Goal: Task Accomplishment & Management: Complete application form

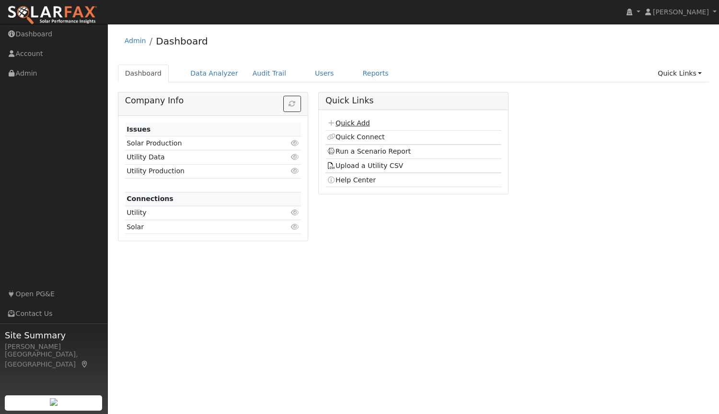
click at [352, 123] on link "Quick Add" at bounding box center [348, 123] width 43 height 8
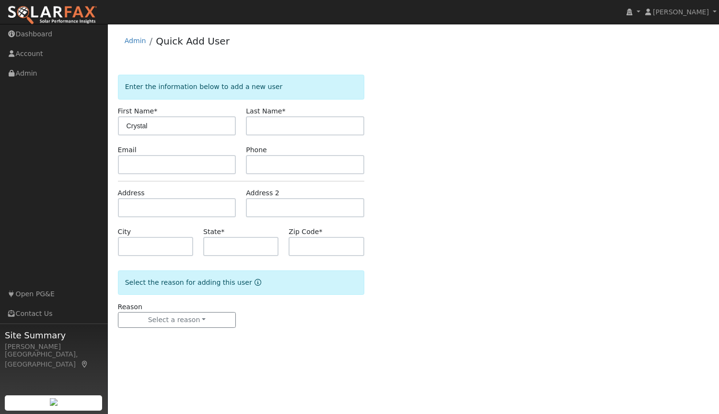
type input "Crystal"
type input "Thomas"
click at [201, 163] on input "text" at bounding box center [177, 164] width 118 height 19
click at [192, 166] on input "text" at bounding box center [177, 164] width 118 height 19
paste input "crystal@thehelpfulbookkeeper.com"
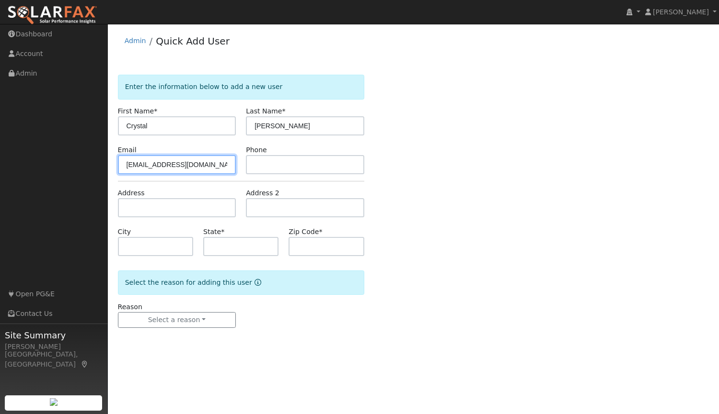
scroll to position [0, 4]
type input "crystal@thehelpfulbookkeeper.com"
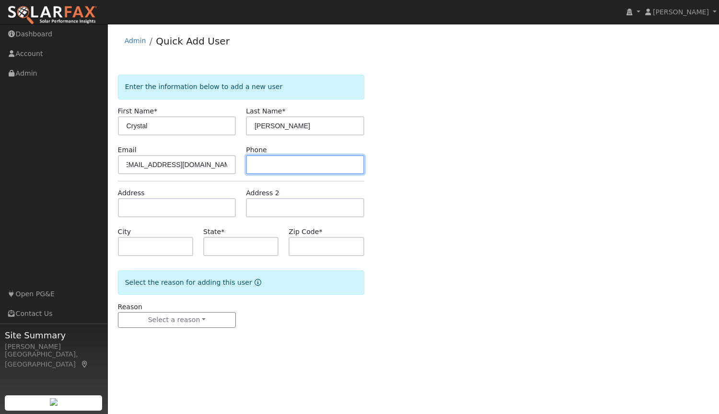
click at [264, 163] on input "text" at bounding box center [305, 164] width 118 height 19
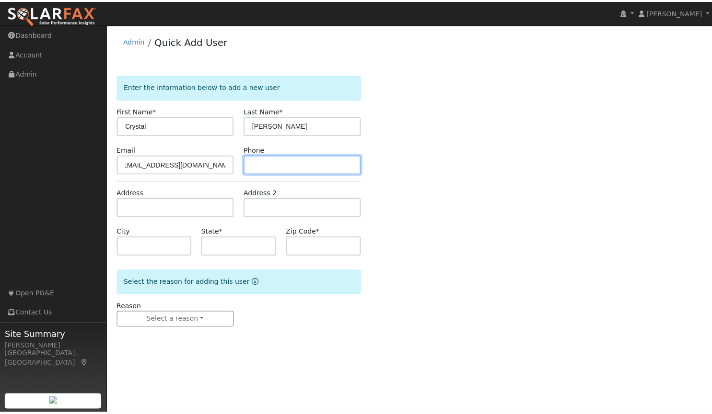
scroll to position [0, 0]
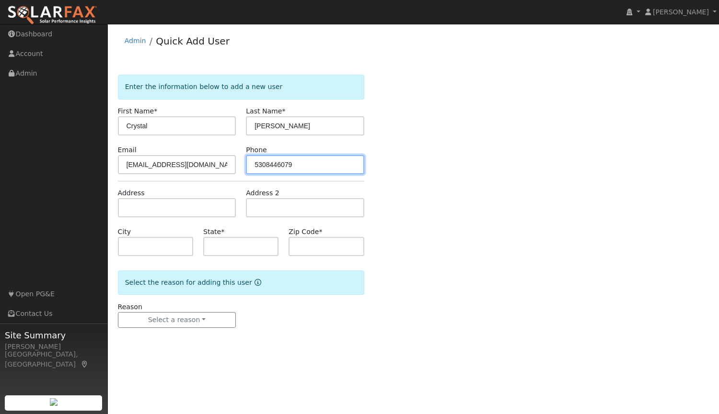
type input "5308446079"
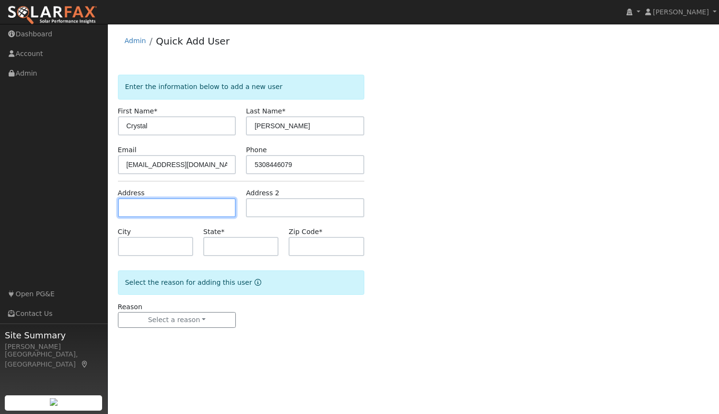
click at [206, 210] on input "text" at bounding box center [177, 207] width 118 height 19
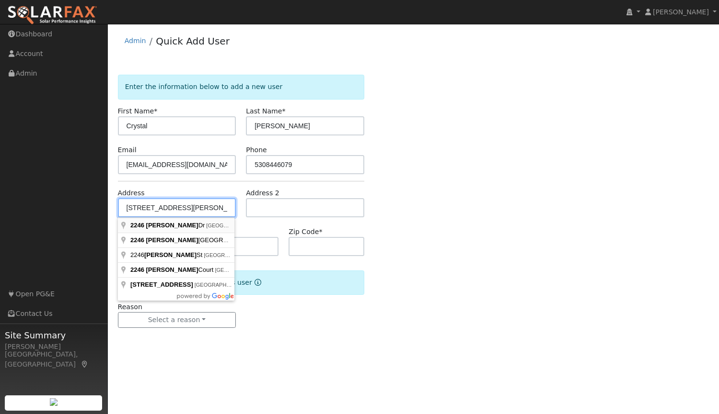
type input "2246 Greely Drive"
type input "Marysville"
type input "CA"
type input "95901"
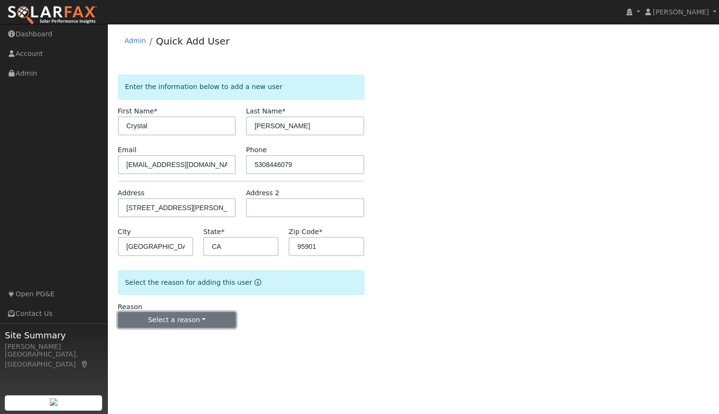
click at [172, 317] on button "Select a reason" at bounding box center [177, 320] width 118 height 16
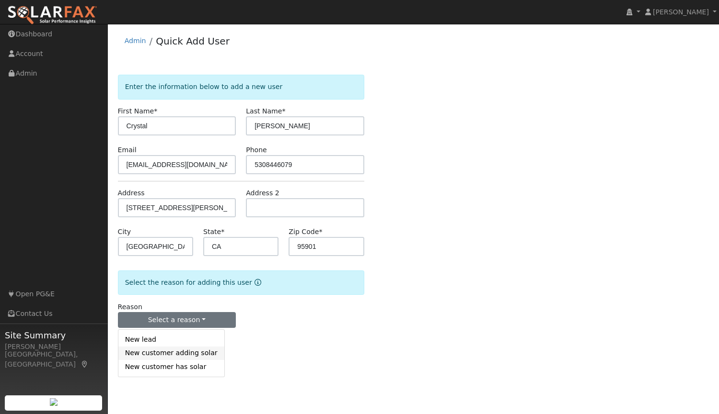
click at [180, 357] on link "New customer adding solar" at bounding box center [171, 353] width 106 height 13
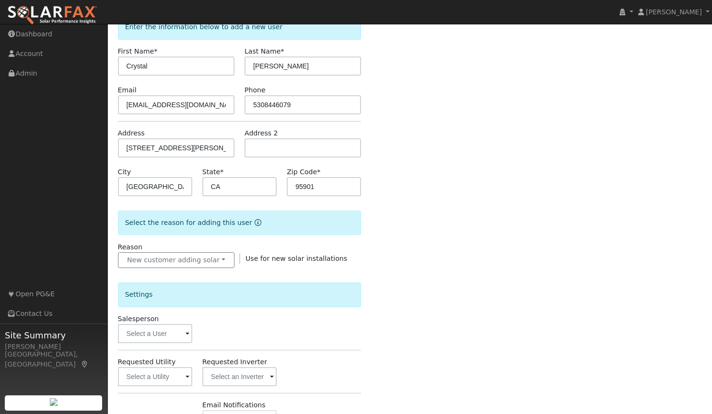
scroll to position [60, 0]
click at [169, 335] on input "text" at bounding box center [155, 333] width 74 height 19
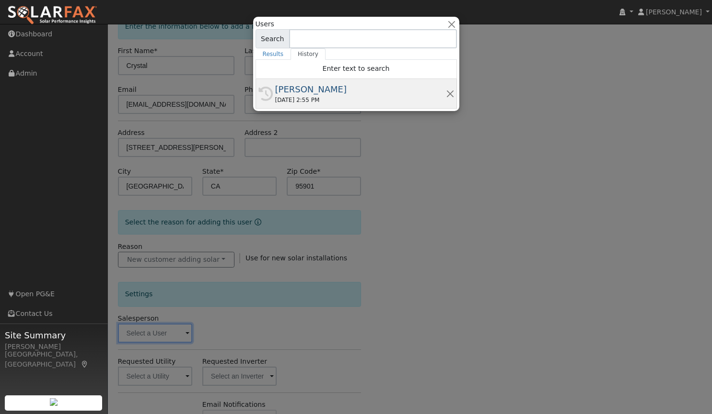
click at [306, 87] on div "[PERSON_NAME]" at bounding box center [360, 89] width 171 height 13
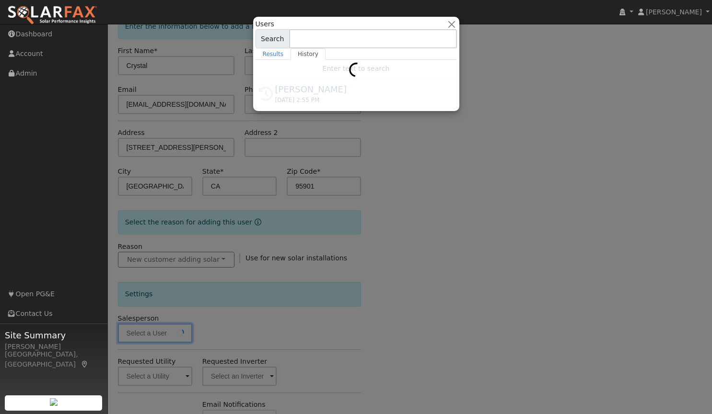
type input "[PERSON_NAME]"
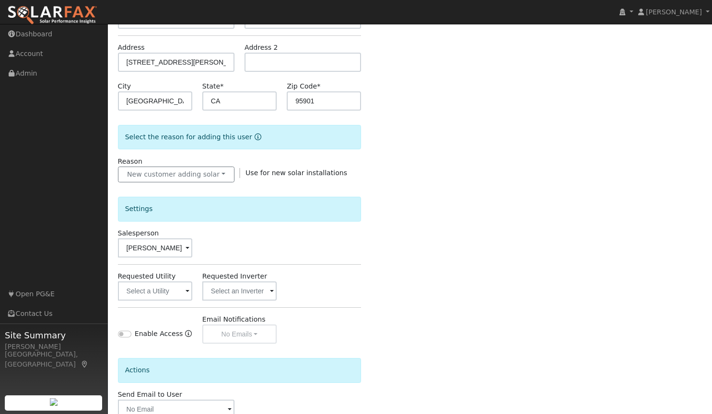
scroll to position [205, 0]
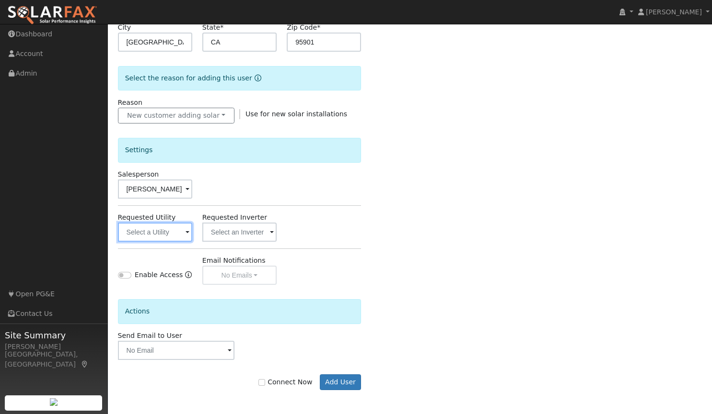
click at [165, 232] on input "text" at bounding box center [155, 232] width 74 height 19
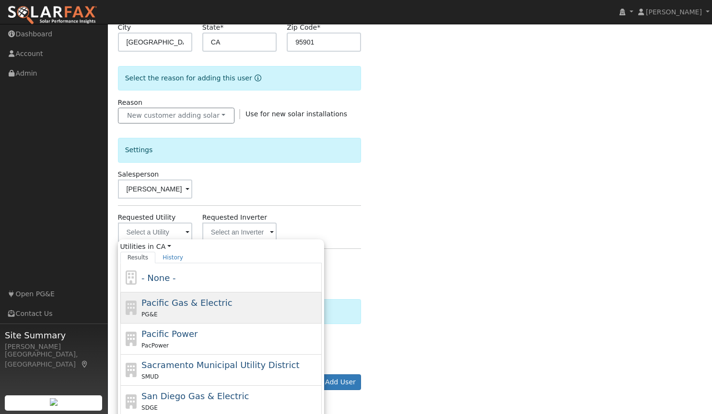
click at [168, 302] on span "Pacific Gas & Electric" at bounding box center [186, 303] width 91 height 10
type input "Pacific Gas & Electric"
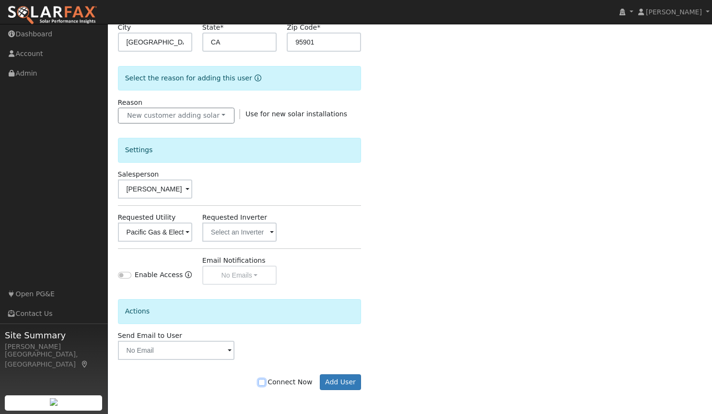
click at [265, 382] on input "Connect Now" at bounding box center [261, 383] width 7 height 7
checkbox input "true"
click at [343, 381] on button "Add User" at bounding box center [341, 383] width 42 height 16
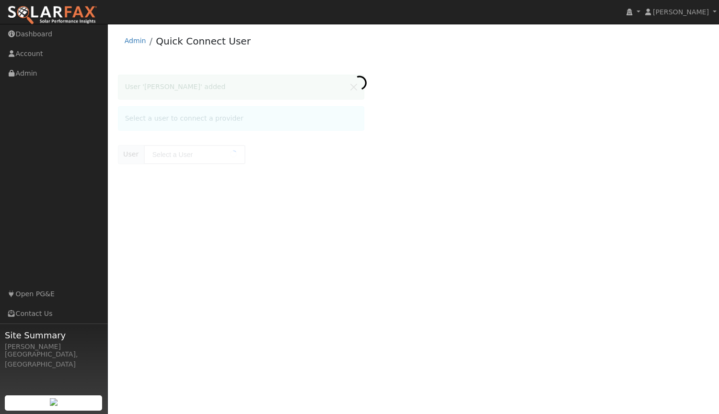
type input "[PERSON_NAME]"
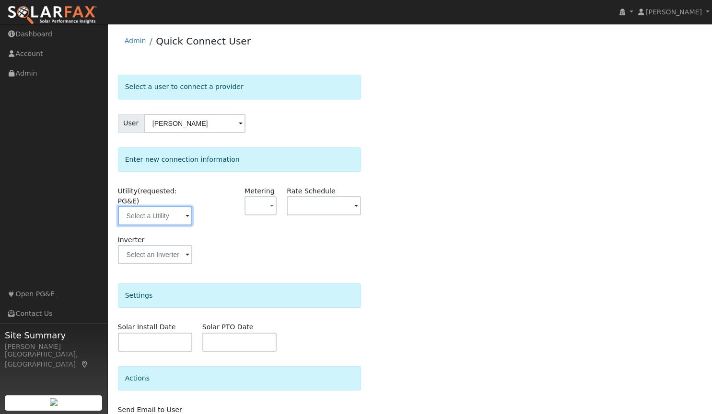
click at [158, 207] on input "text" at bounding box center [155, 216] width 74 height 19
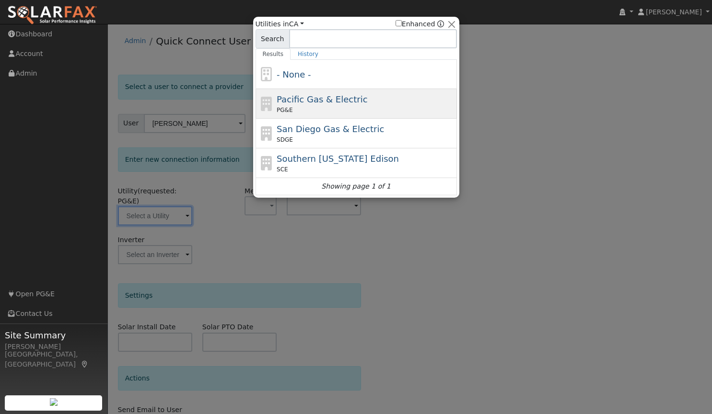
click at [323, 99] on span "Pacific Gas & Electric" at bounding box center [321, 99] width 91 height 10
type input "PG&E"
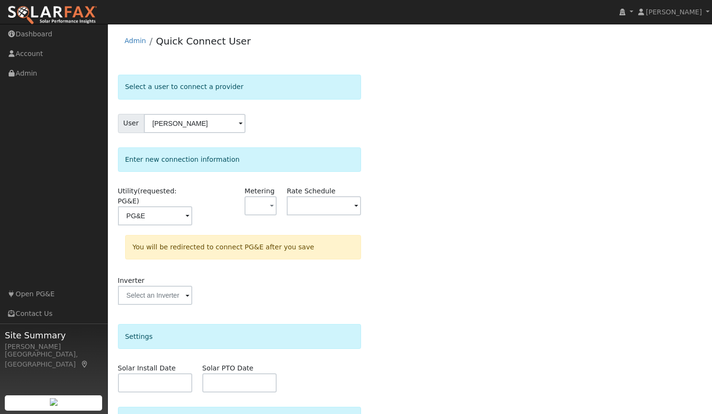
scroll to position [91, 0]
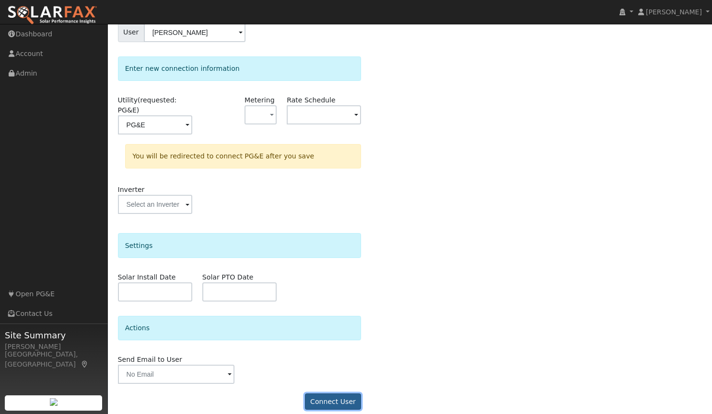
click at [330, 394] on button "Connect User" at bounding box center [333, 402] width 57 height 16
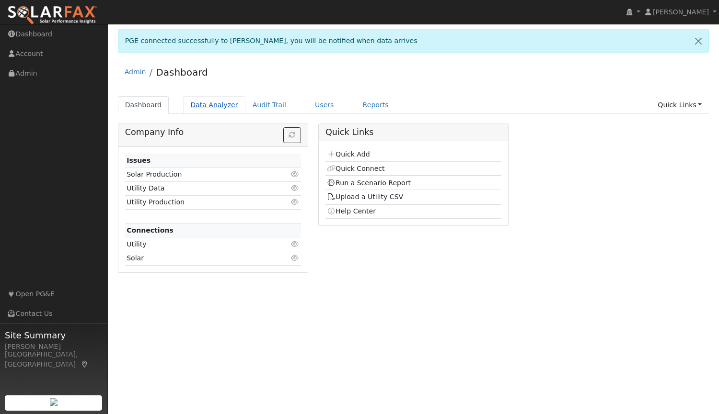
click at [211, 104] on link "Data Analyzer" at bounding box center [214, 105] width 62 height 18
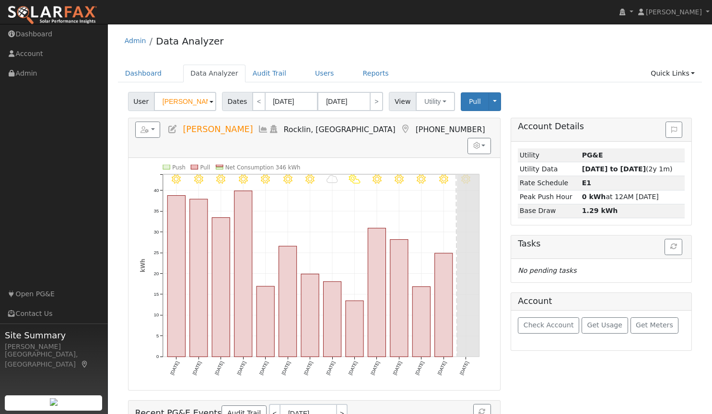
click at [209, 100] on span at bounding box center [211, 102] width 4 height 11
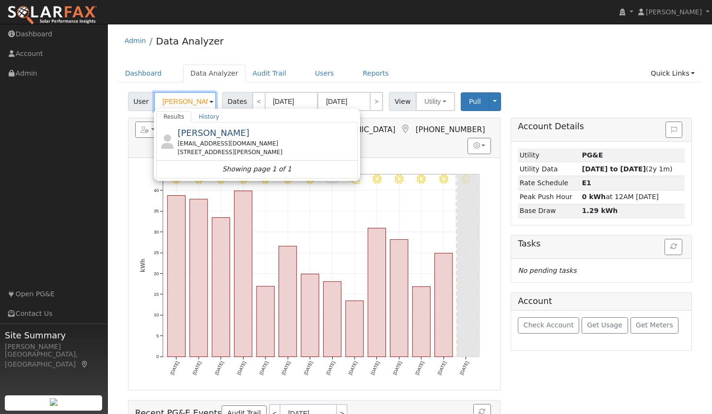
scroll to position [0, 2]
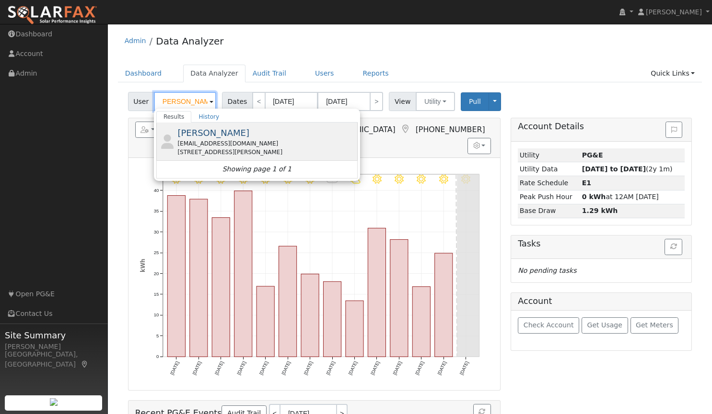
type input "[PERSON_NAME]"
click at [190, 135] on span "[PERSON_NAME]" at bounding box center [213, 133] width 72 height 10
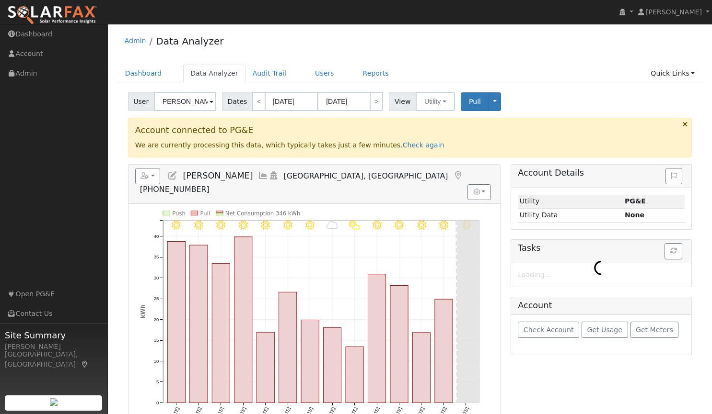
scroll to position [0, 0]
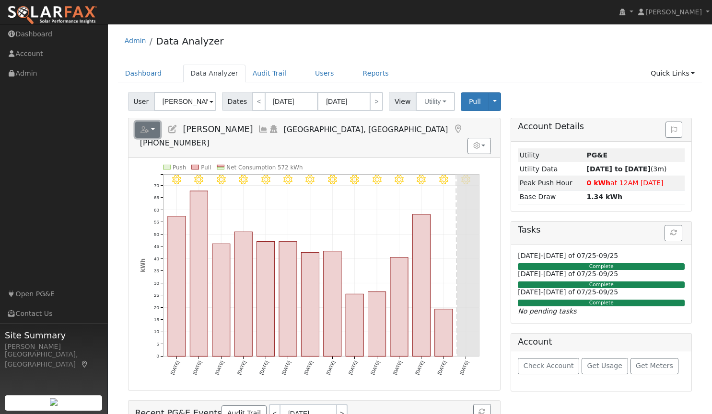
click at [152, 129] on button "button" at bounding box center [147, 130] width 25 height 16
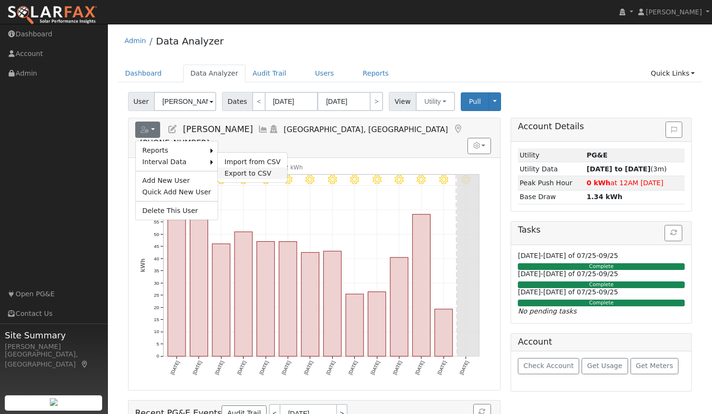
click at [223, 174] on link "Export to CSV" at bounding box center [252, 174] width 69 height 12
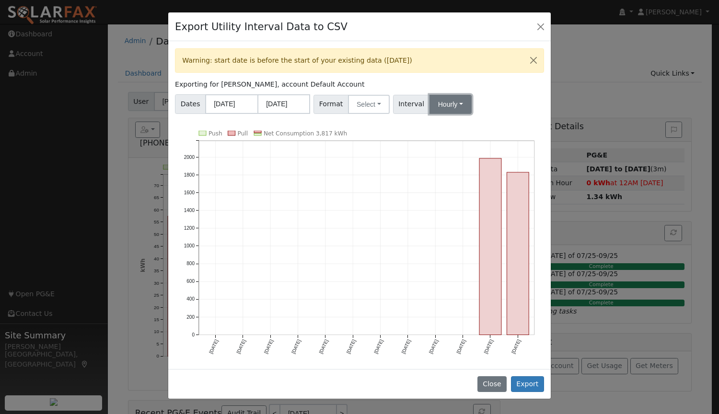
click at [453, 104] on button "Hourly" at bounding box center [450, 104] width 42 height 19
click at [443, 127] on link "15 Minute" at bounding box center [459, 125] width 67 height 13
click at [368, 101] on button "Select" at bounding box center [369, 104] width 42 height 19
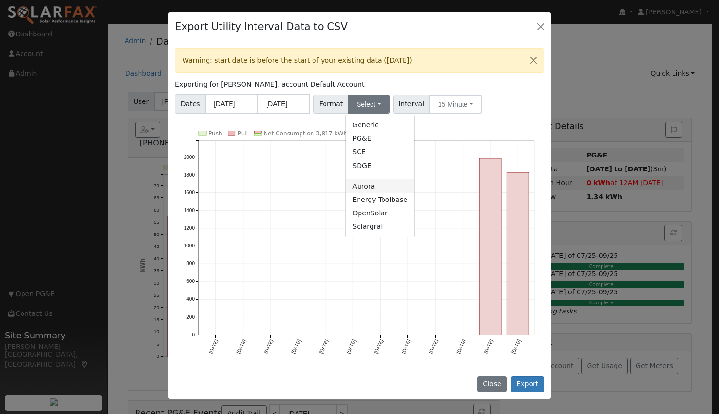
click at [368, 190] on link "Aurora" at bounding box center [379, 186] width 69 height 13
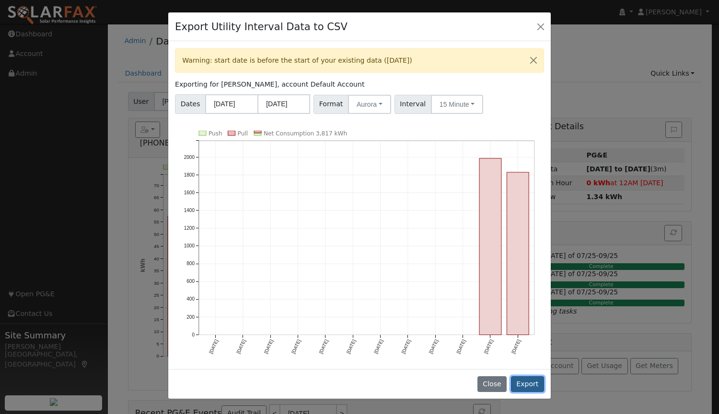
click at [528, 379] on button "Export" at bounding box center [527, 385] width 33 height 16
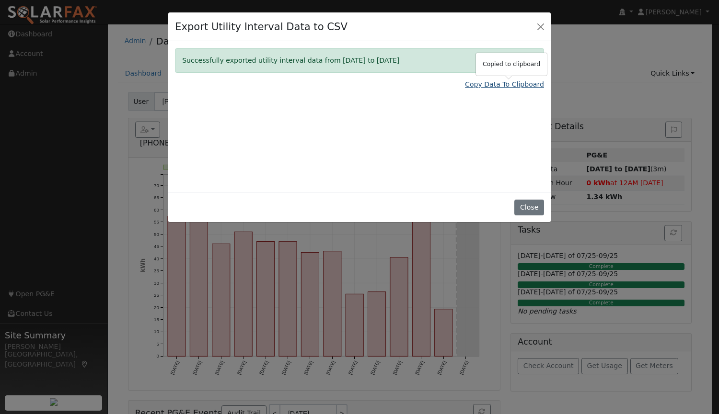
click at [506, 86] on link "Copy Data To Clipboard" at bounding box center [504, 85] width 79 height 10
click at [527, 212] on button "Close" at bounding box center [528, 208] width 29 height 16
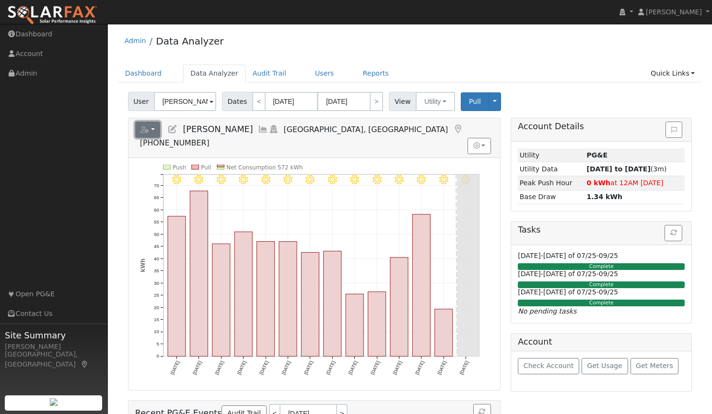
click at [152, 130] on button "button" at bounding box center [147, 130] width 25 height 16
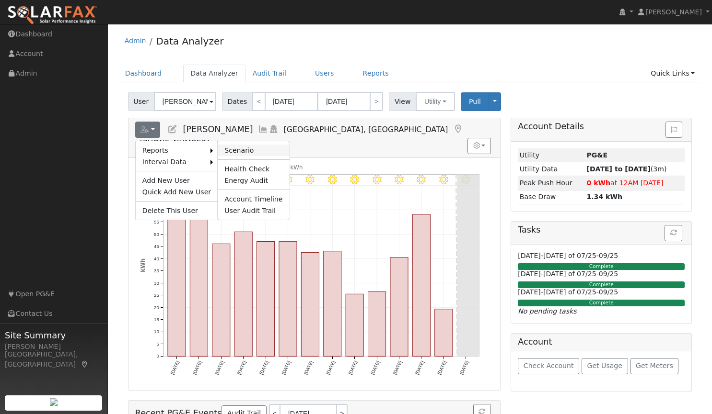
click at [242, 151] on link "Scenario" at bounding box center [253, 151] width 71 height 12
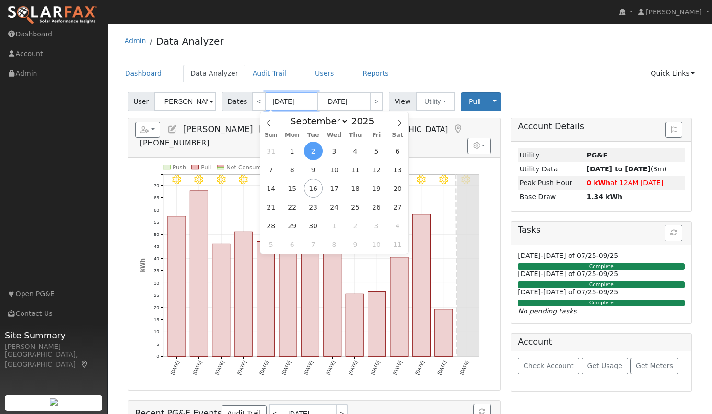
click at [282, 104] on input "09/02/2025" at bounding box center [291, 101] width 53 height 19
click at [268, 123] on icon at bounding box center [268, 123] width 7 height 7
click at [399, 125] on icon at bounding box center [399, 123] width 7 height 7
select select "8"
click at [293, 170] on span "8" at bounding box center [292, 170] width 19 height 19
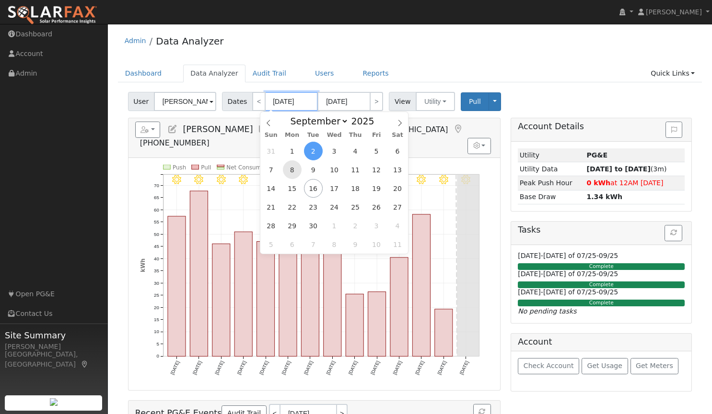
type input "09/08/2025"
type input "09/21/2025"
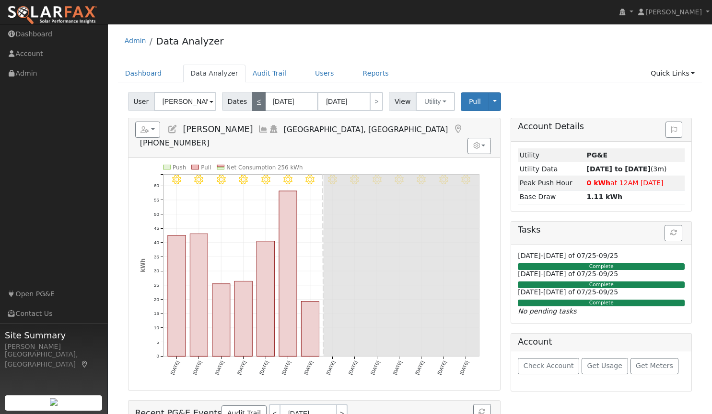
click at [253, 104] on link "<" at bounding box center [258, 101] width 13 height 19
type input "08/25/2025"
type input "09/07/2025"
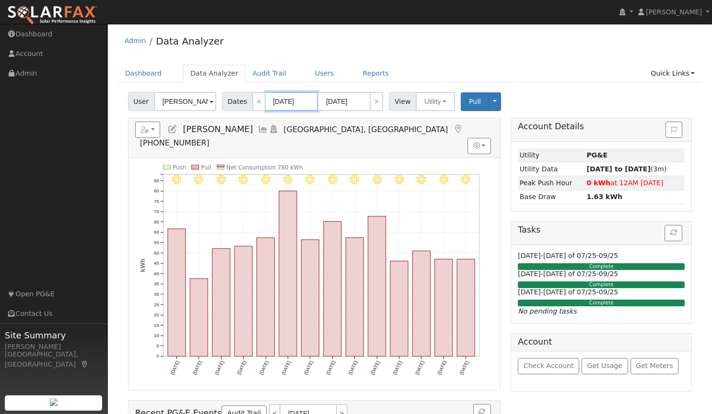
click at [281, 100] on input "08/25/2025" at bounding box center [291, 101] width 53 height 19
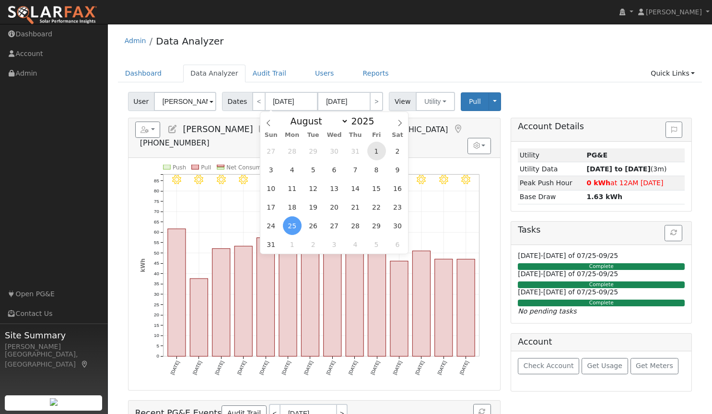
click at [377, 153] on span "1" at bounding box center [376, 151] width 19 height 19
type input "08/01/2025"
type input "08/31/2025"
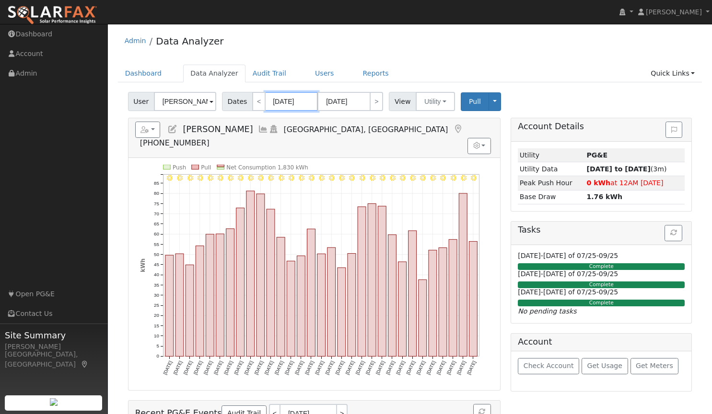
click at [277, 103] on input "08/01/2025" at bounding box center [291, 101] width 53 height 19
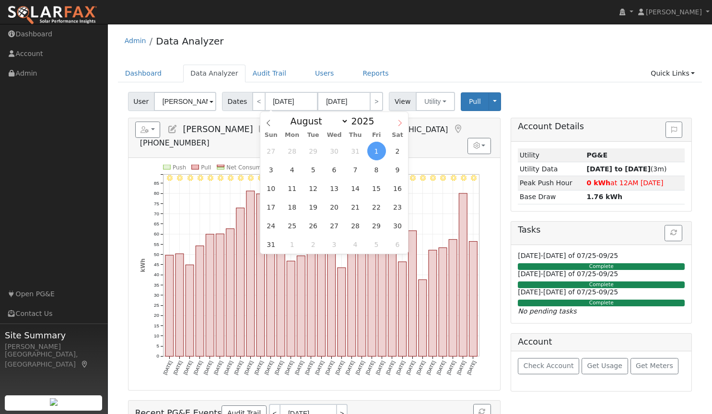
click at [401, 125] on icon at bounding box center [399, 123] width 7 height 7
select select "8"
click at [295, 150] on span "1" at bounding box center [292, 151] width 19 height 19
type input "09/01/2025"
type input "09/30/2025"
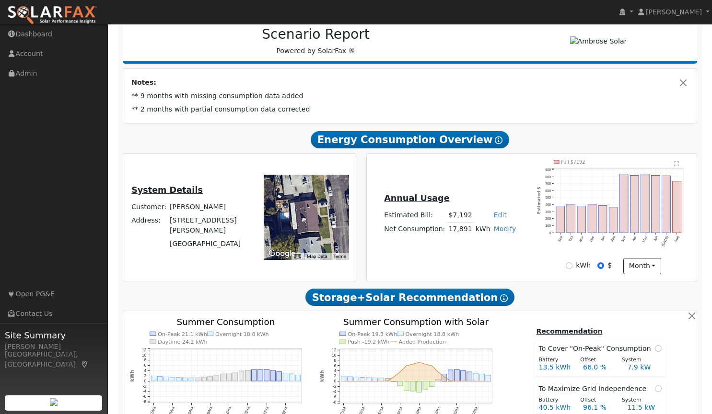
scroll to position [126, 0]
click at [571, 267] on input "kWh" at bounding box center [568, 265] width 7 height 7
radio input "true"
radio input "false"
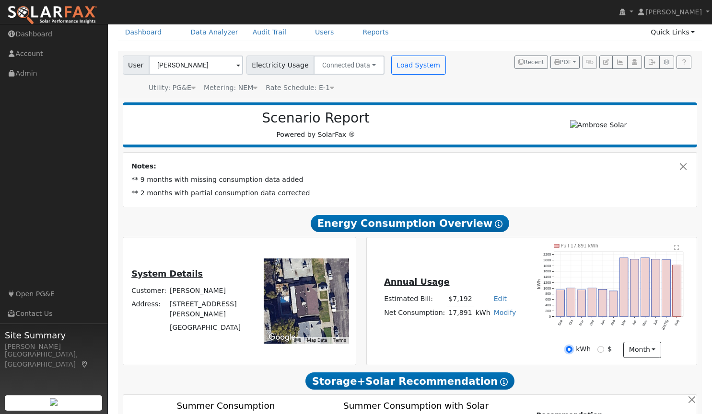
scroll to position [0, 0]
